Goal: Task Accomplishment & Management: Manage account settings

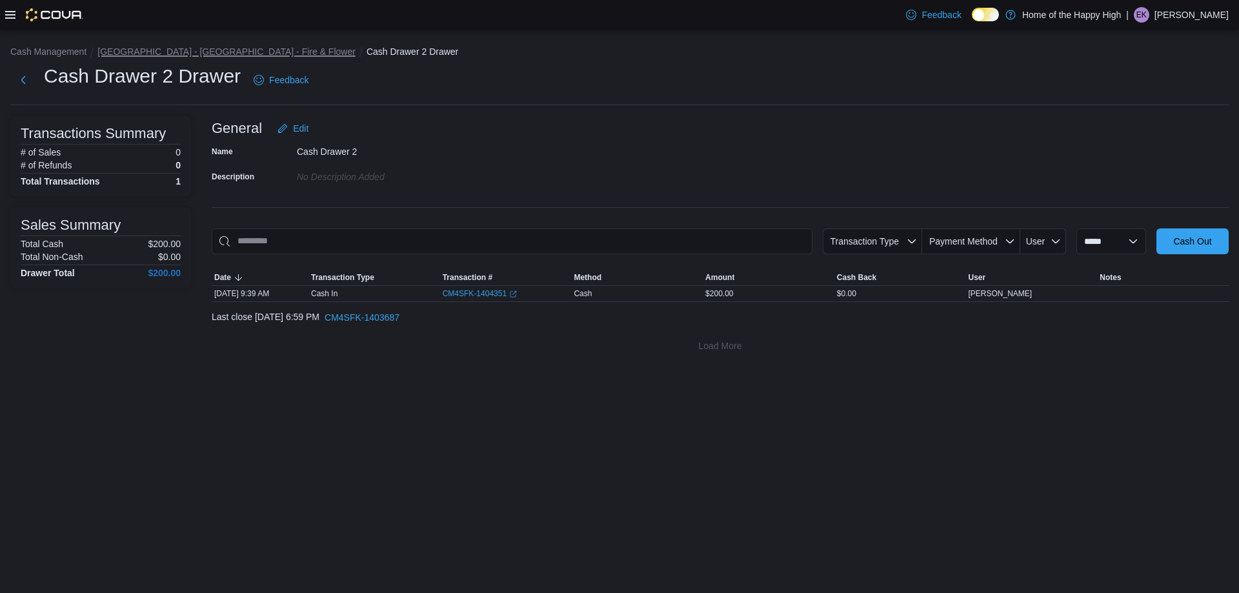
click at [112, 50] on button "[GEOGRAPHIC_DATA] - [GEOGRAPHIC_DATA] - Fire & Flower" at bounding box center [226, 51] width 258 height 10
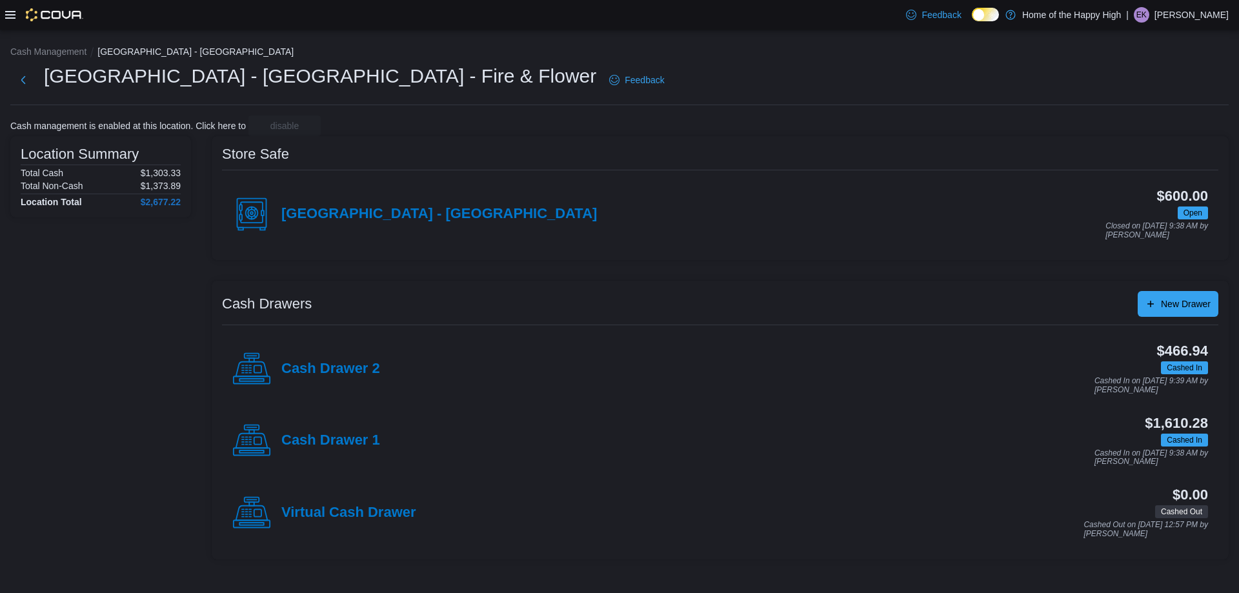
click at [1170, 14] on p "[PERSON_NAME]" at bounding box center [1192, 14] width 74 height 15
click at [1138, 125] on span "Sign Out" at bounding box center [1145, 126] width 35 height 13
